Goal: Task Accomplishment & Management: Complete application form

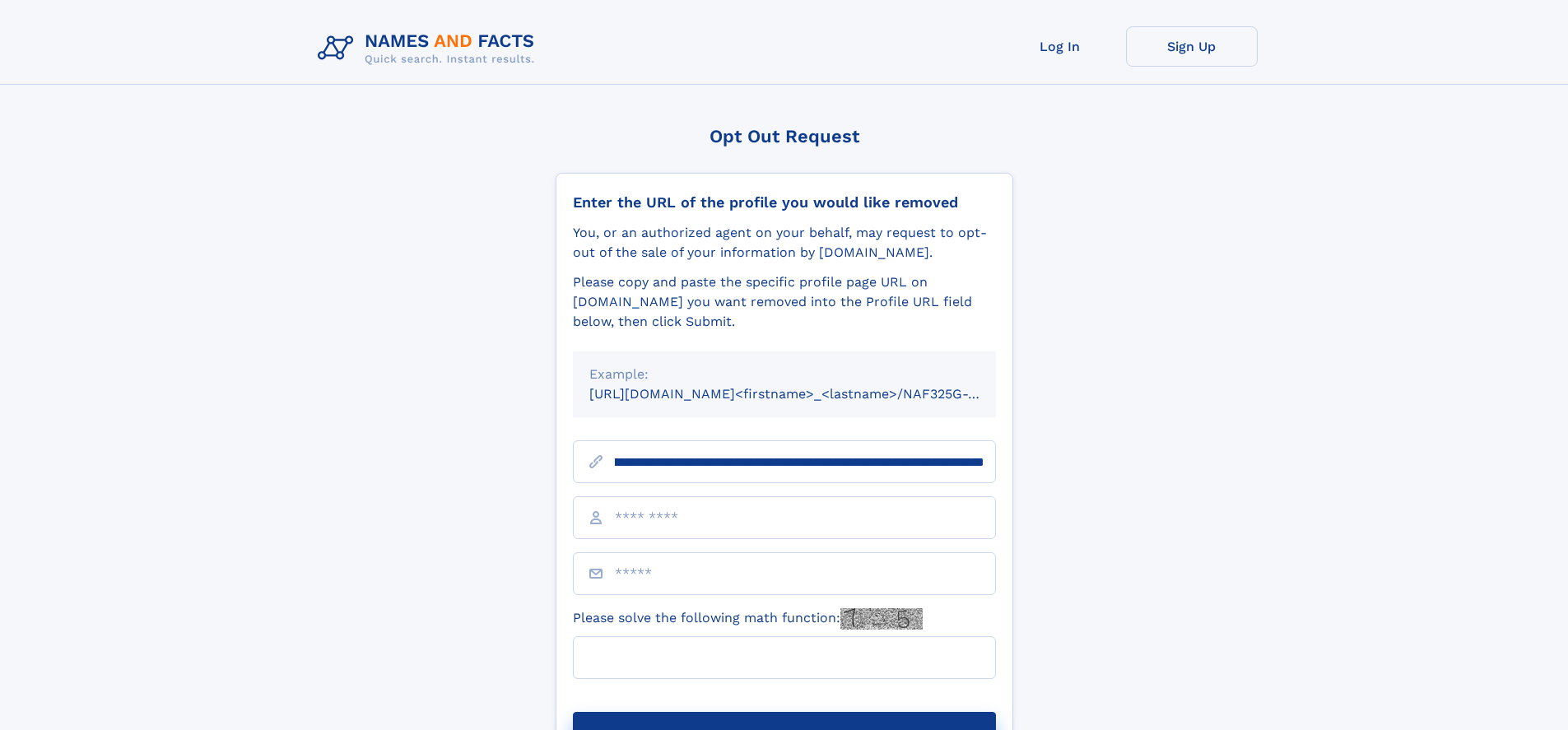
scroll to position [0, 176]
type input "**********"
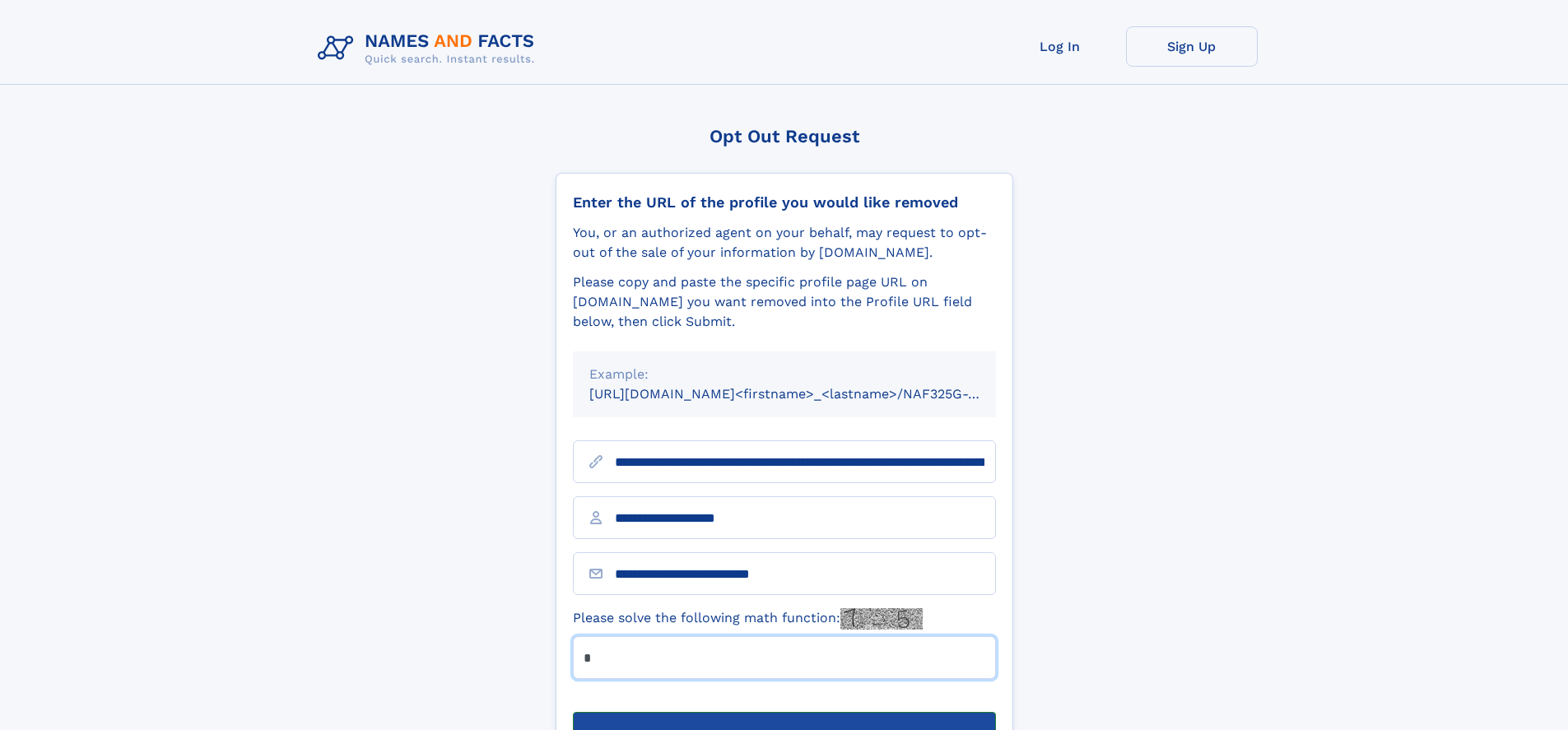
type input "*"
click at [784, 712] on button "Submit Opt Out Request" at bounding box center [784, 738] width 423 height 53
